Goal: Information Seeking & Learning: Learn about a topic

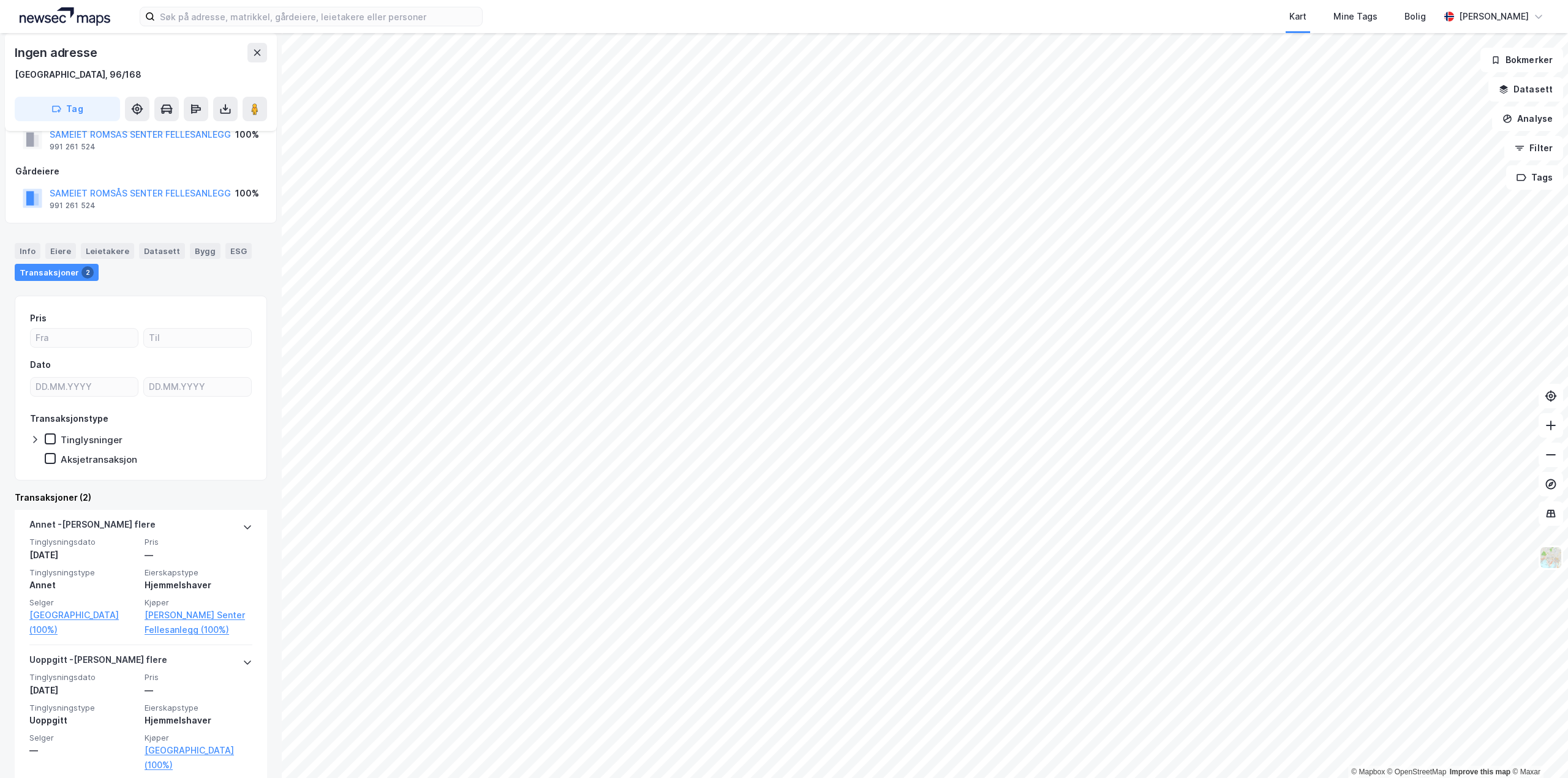
scroll to position [43, 0]
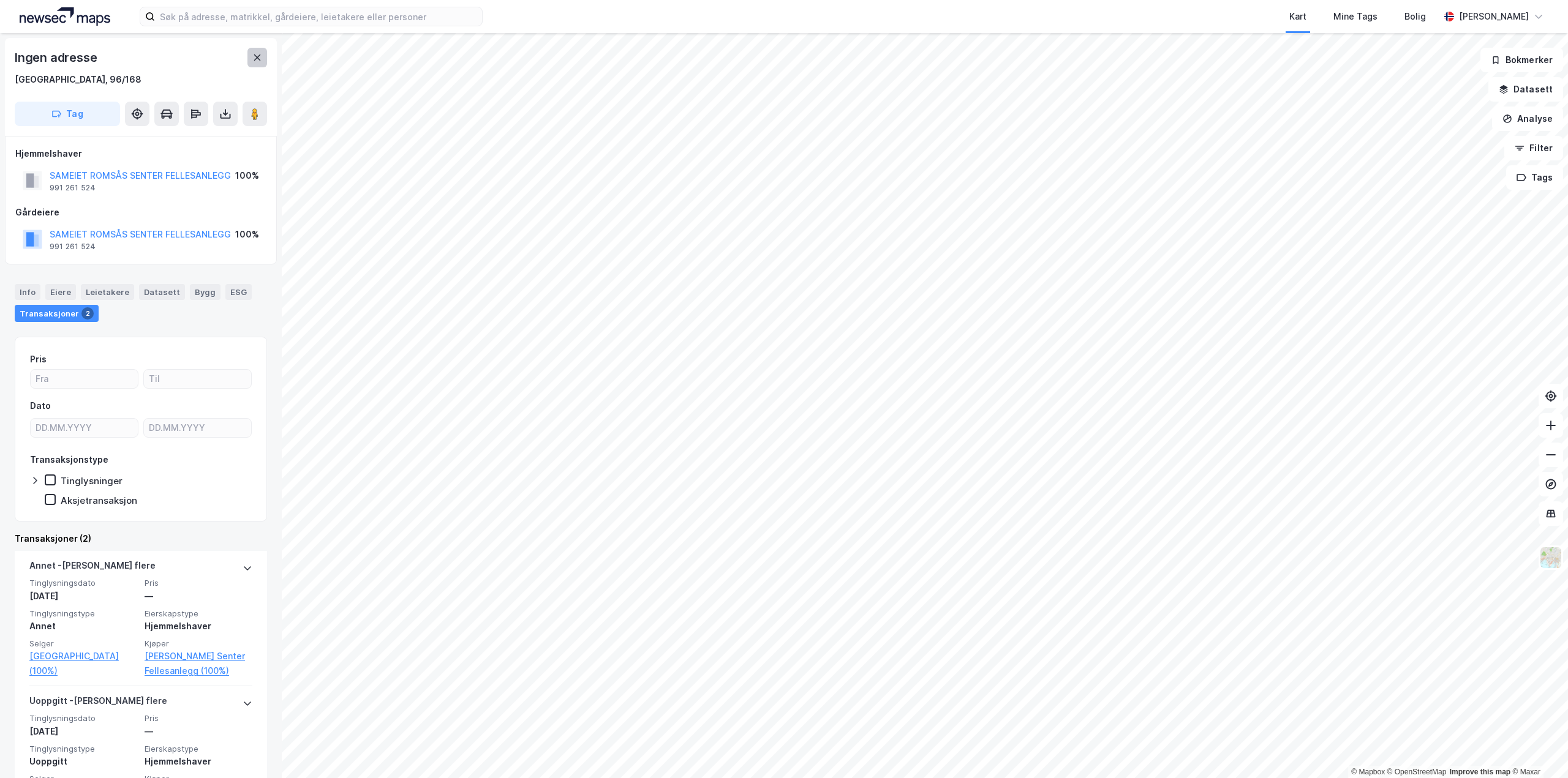
click at [251, 54] on button at bounding box center [257, 57] width 20 height 20
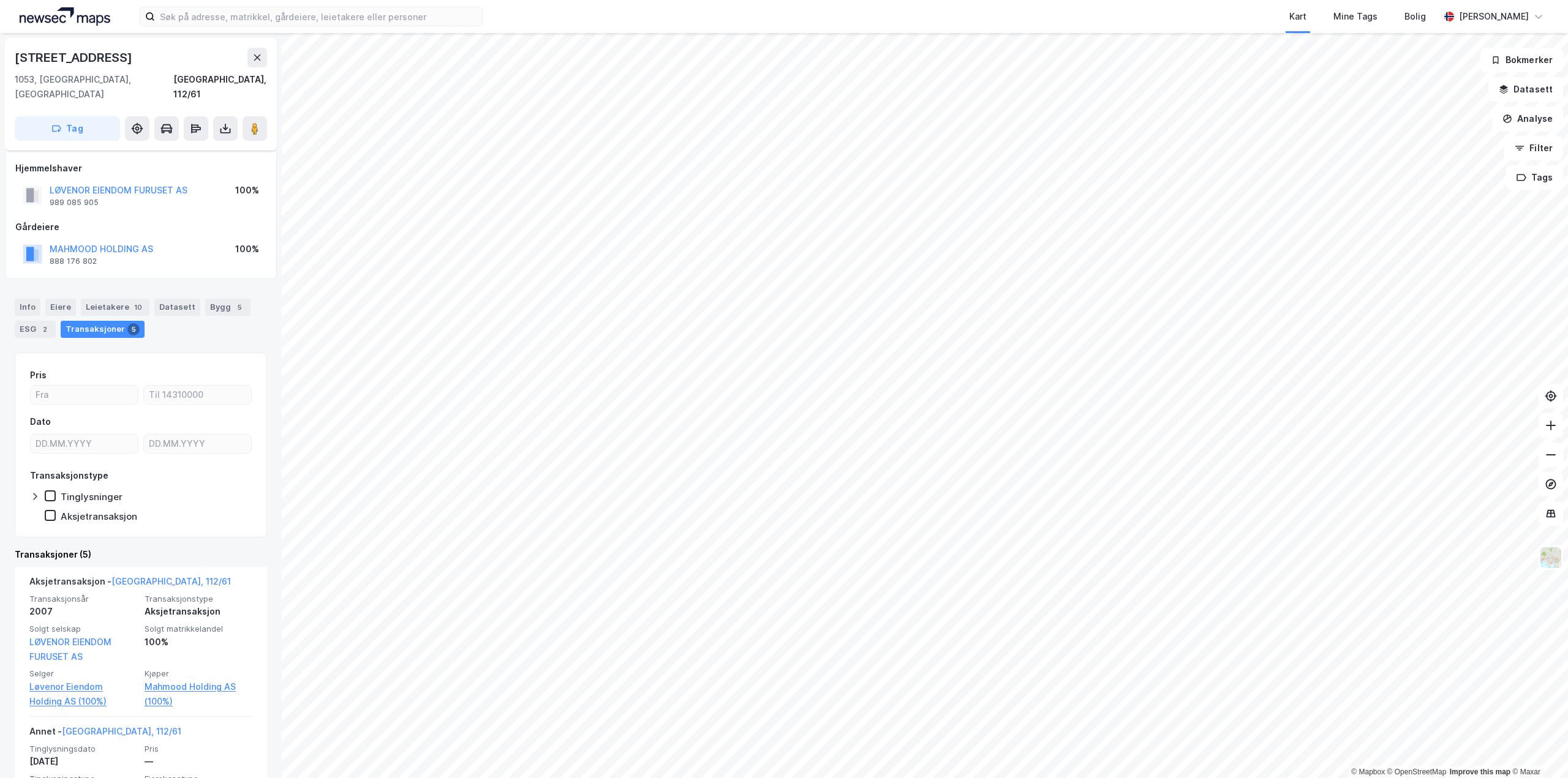
scroll to position [62, 0]
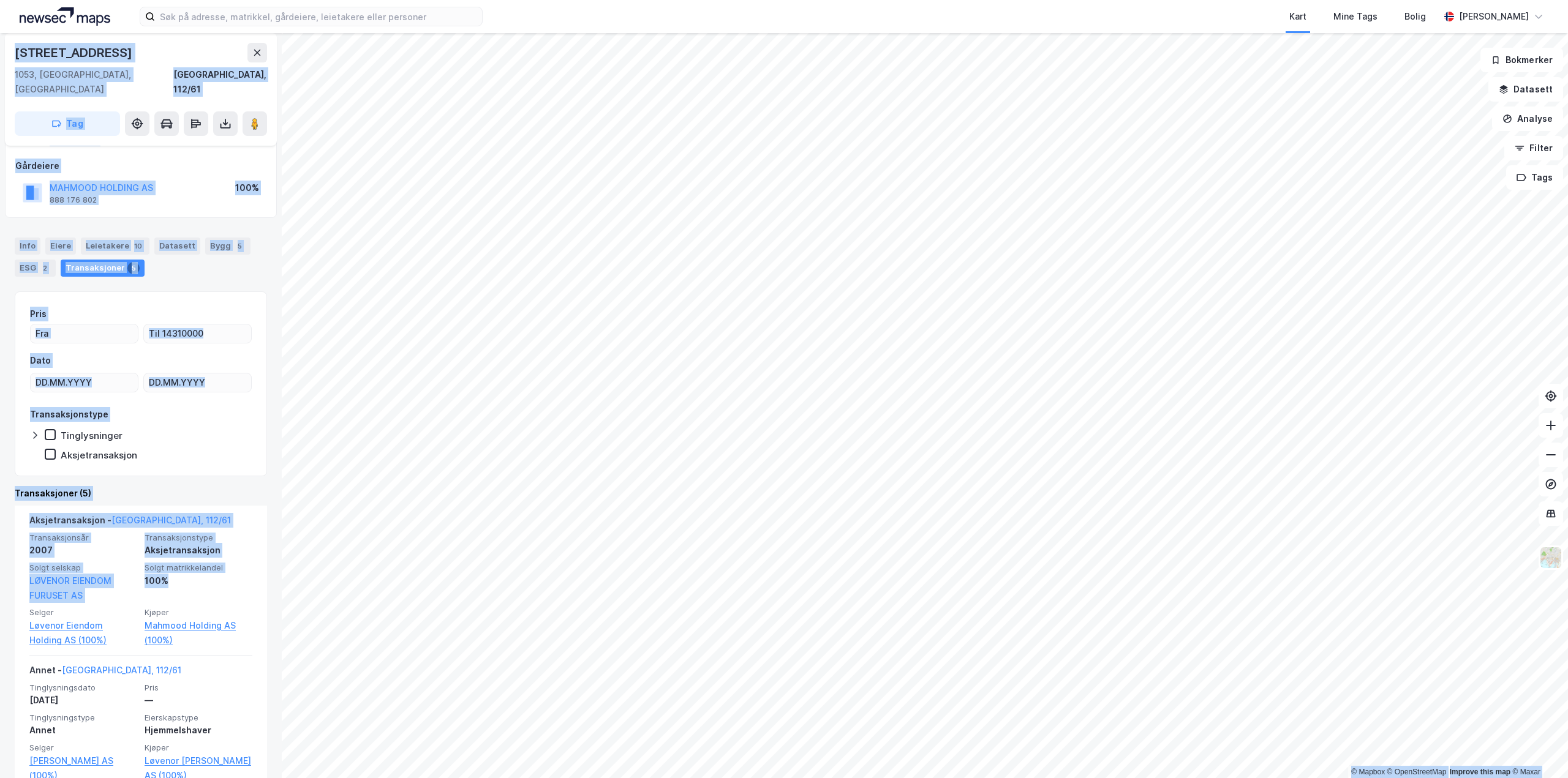
click at [406, 438] on div "© Mapbox © OpenStreetMap Improve this map © [PERSON_NAME][STREET_ADDRESS], 112/…" at bounding box center [784, 405] width 1568 height 745
